Goal: Information Seeking & Learning: Learn about a topic

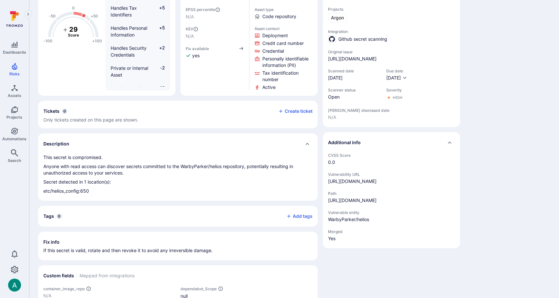
scroll to position [105, 0]
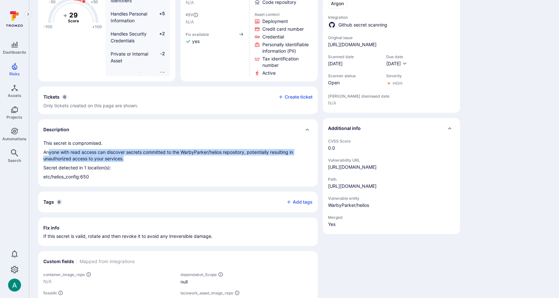
drag, startPoint x: 48, startPoint y: 152, endPoint x: 127, endPoint y: 155, distance: 79.3
click at [127, 155] on p "Anyone with read access can discover secrets committed to the WarbyParker/helio…" at bounding box center [177, 155] width 269 height 13
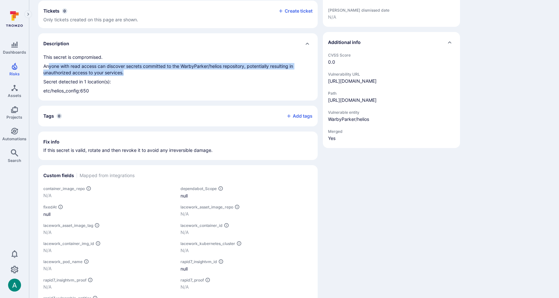
scroll to position [217, 0]
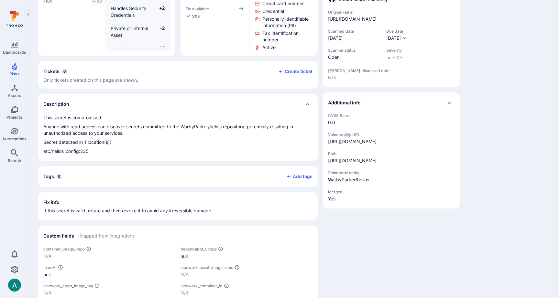
scroll to position [131, 0]
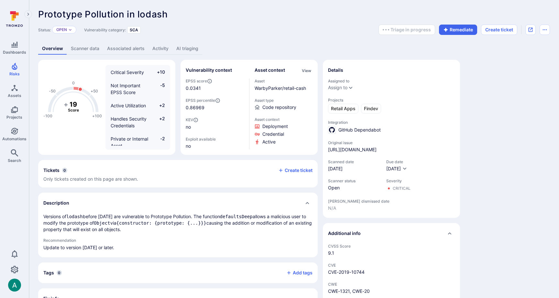
click at [131, 52] on link "Associated alerts" at bounding box center [125, 49] width 45 height 12
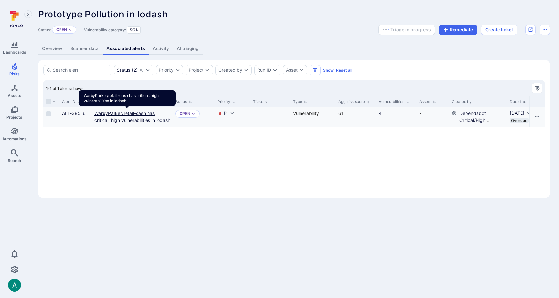
click at [132, 112] on link "WarbyParker/retail-cash has critical, high vulnerabilities in lodash" at bounding box center [132, 117] width 76 height 12
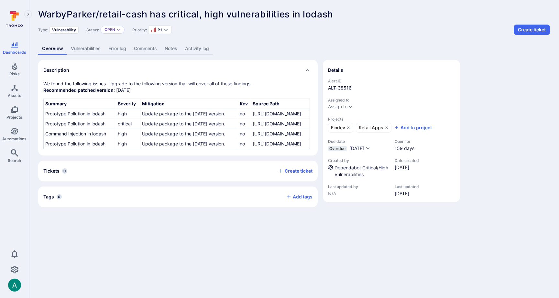
click at [83, 51] on link "Vulnerabilities" at bounding box center [86, 49] width 38 height 12
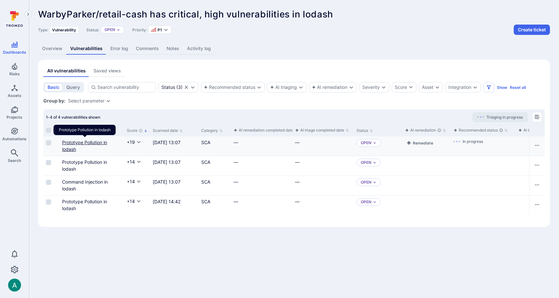
click at [96, 141] on link "Prototype Pollution in lodash" at bounding box center [84, 146] width 45 height 12
click at [54, 50] on link "Overview" at bounding box center [52, 49] width 28 height 12
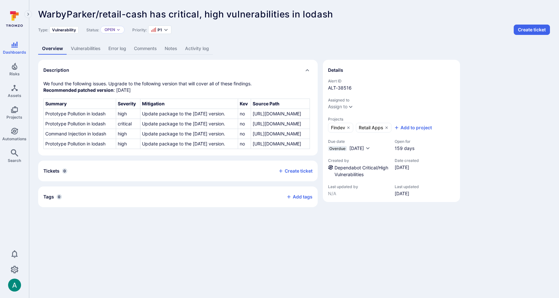
click at [82, 48] on link "Vulnerabilities" at bounding box center [86, 49] width 38 height 12
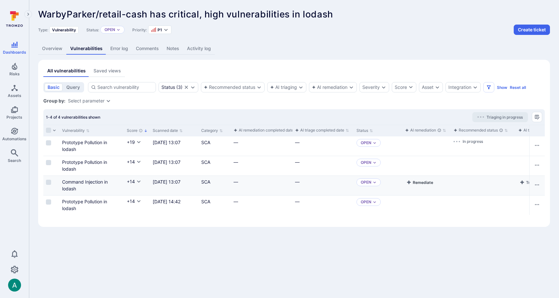
click at [419, 182] on button "Remediate" at bounding box center [419, 182] width 29 height 8
